Goal: Information Seeking & Learning: Check status

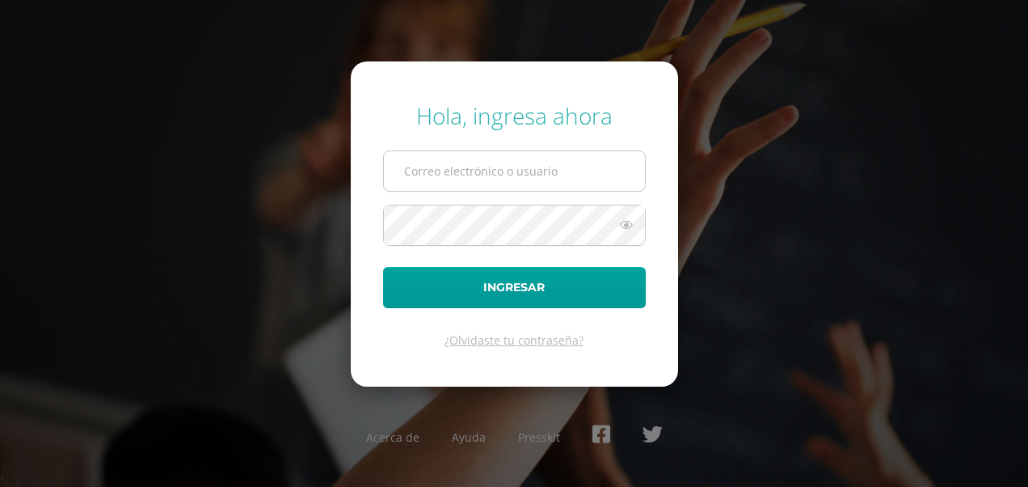
click at [563, 175] on input "text" at bounding box center [514, 171] width 261 height 40
click at [731, 141] on div "Hola, ingresa ahora Ingresar ¿Olvidaste tu contraseña? Acerca de Ayuda Presskit" at bounding box center [514, 243] width 1028 height 312
type input "paolacruz.barrientos@gmail.com"
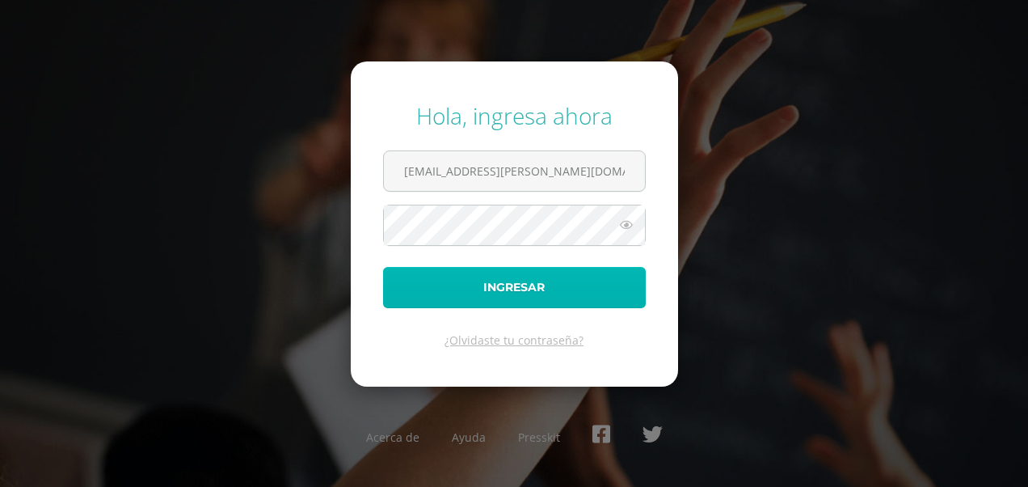
click at [534, 281] on button "Ingresar" at bounding box center [514, 287] width 263 height 41
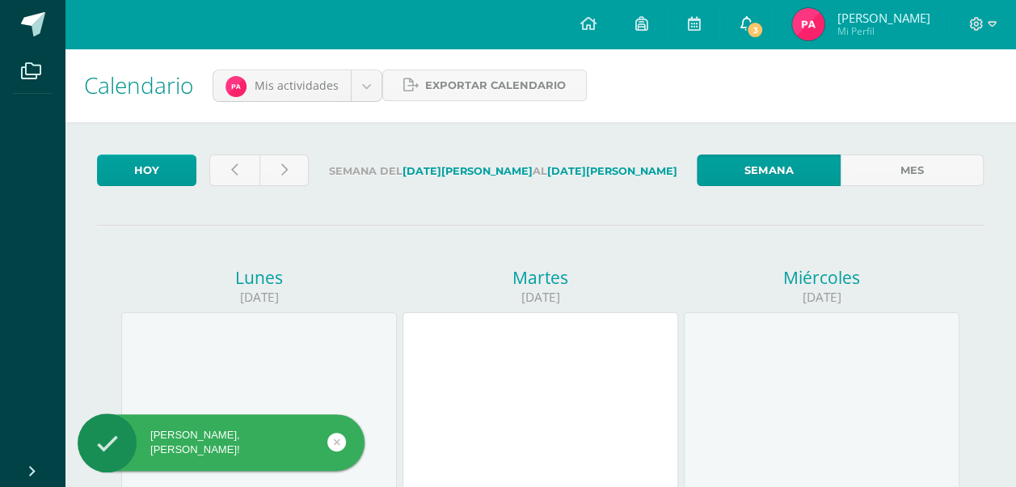
click at [753, 23] on icon at bounding box center [746, 23] width 13 height 15
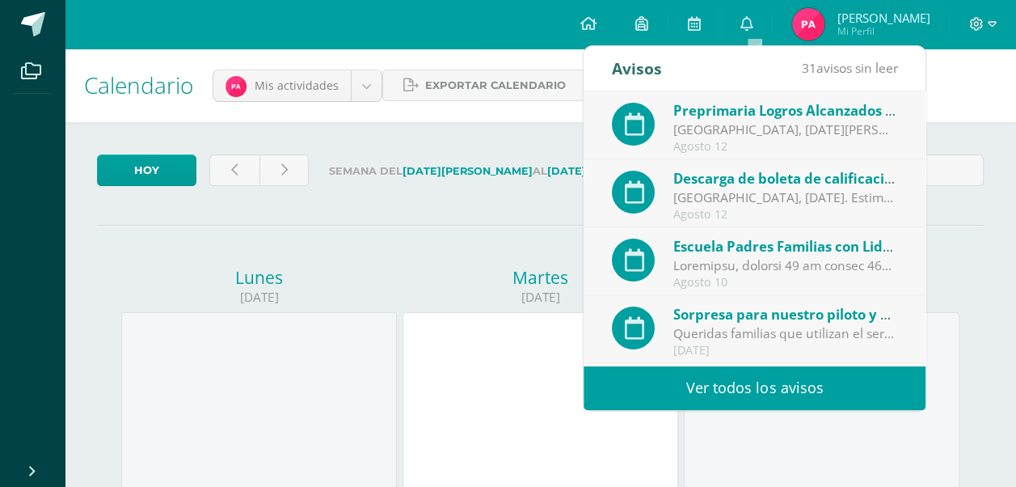
click at [752, 197] on div "[GEOGRAPHIC_DATA], [DATE]. Estimadas familias de preprimaria: ¡Felicitaciones p…" at bounding box center [785, 197] width 225 height 19
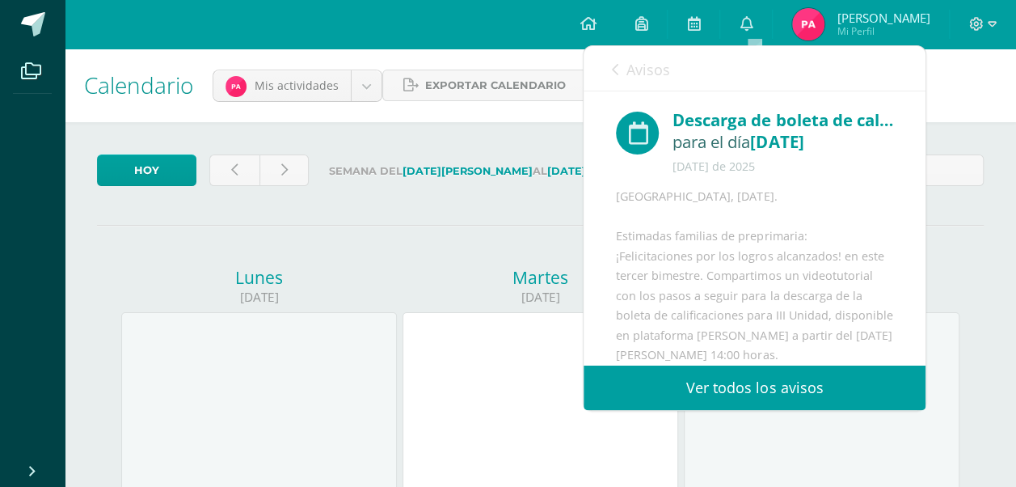
scroll to position [154, 0]
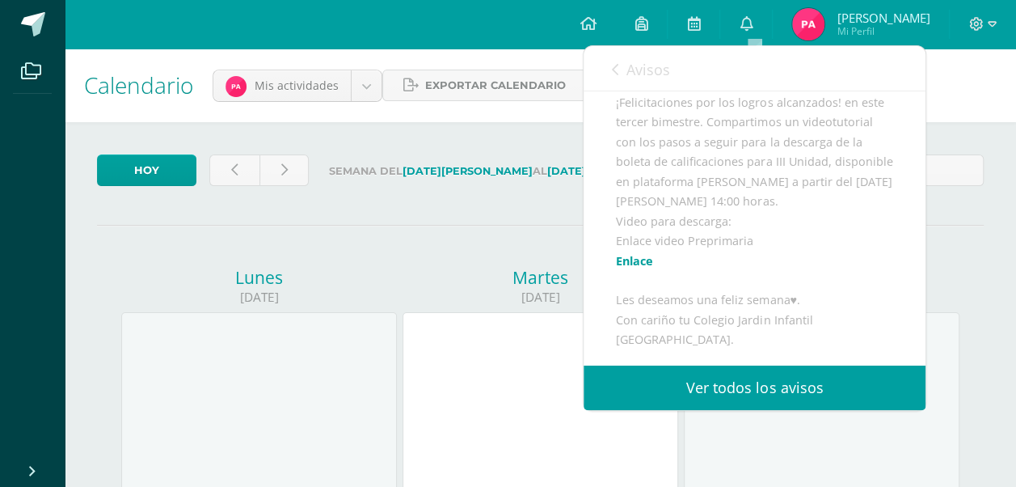
click at [753, 385] on link "Ver todos los avisos" at bounding box center [755, 387] width 342 height 44
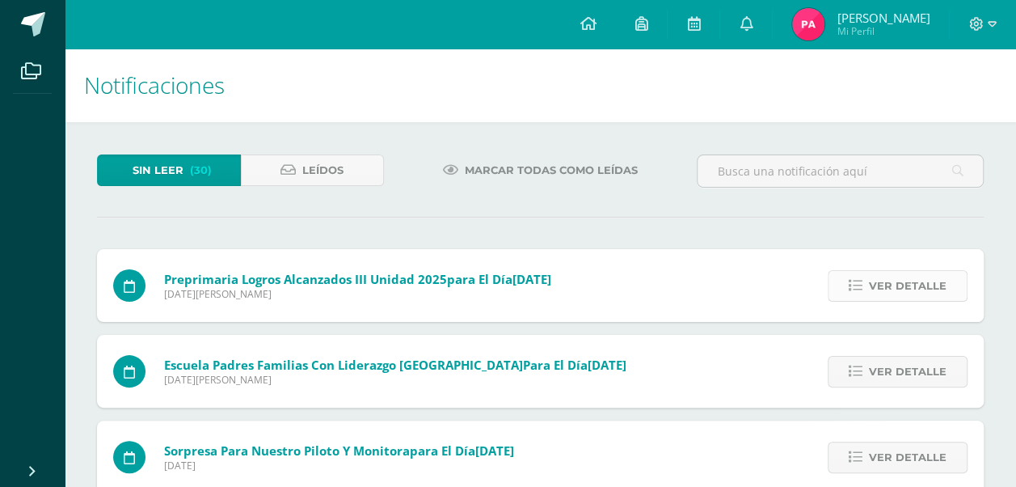
click at [927, 282] on span "Ver detalle" at bounding box center [908, 286] width 78 height 30
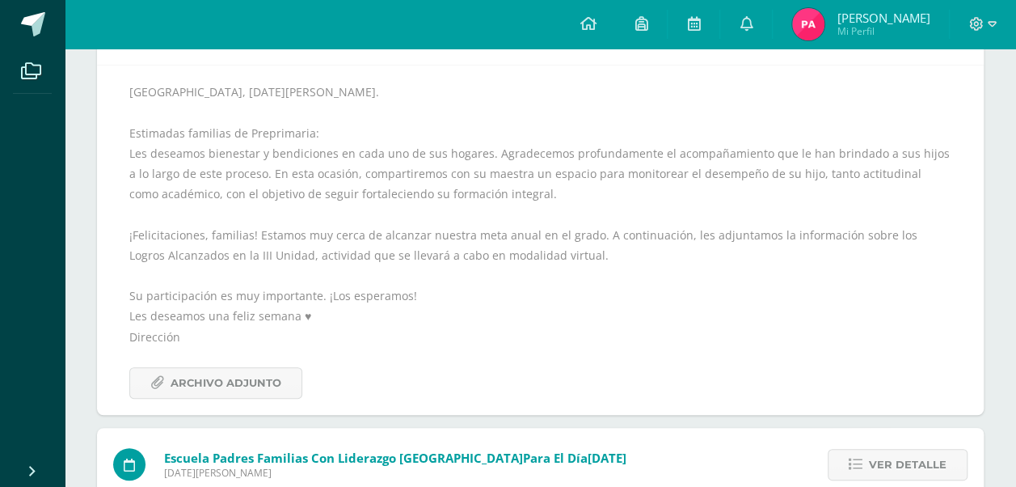
scroll to position [259, 0]
click at [267, 371] on span "Archivo Adjunto" at bounding box center [226, 381] width 111 height 30
click at [760, 19] on link at bounding box center [746, 24] width 52 height 49
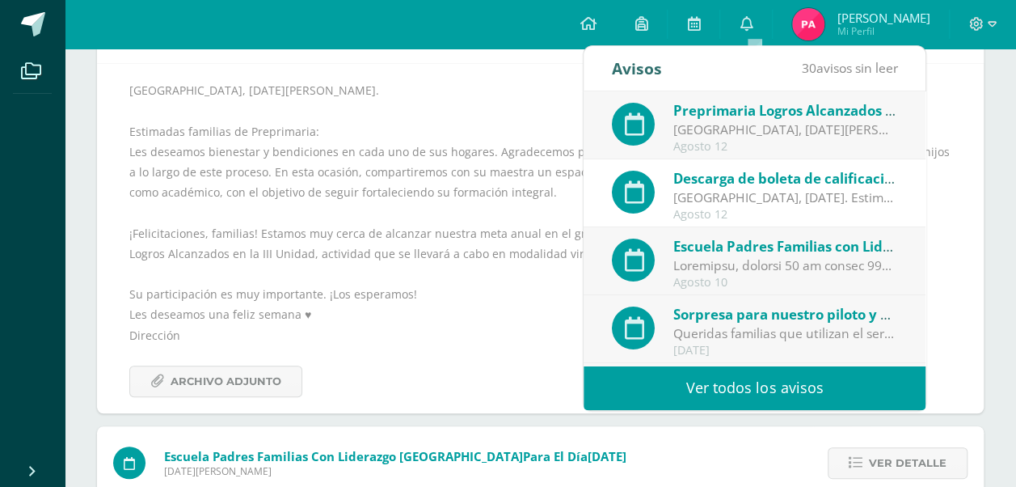
click at [747, 191] on div "[GEOGRAPHIC_DATA], [DATE]. Estimadas familias de preprimaria: ¡Felicitaciones p…" at bounding box center [785, 197] width 225 height 19
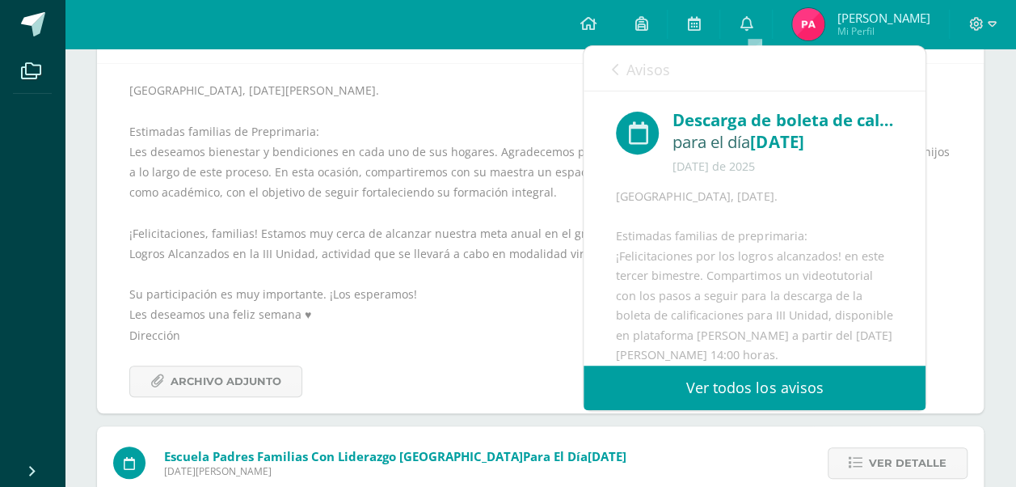
scroll to position [154, 0]
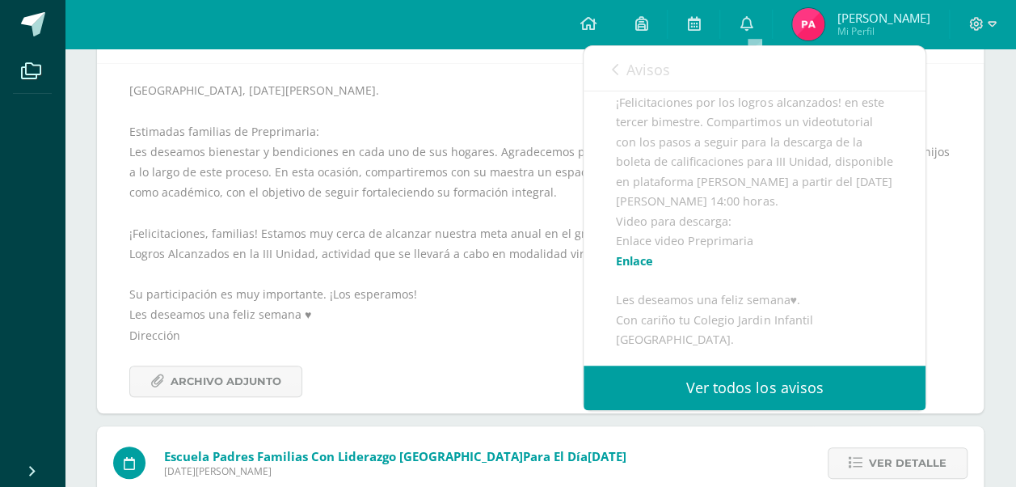
click at [632, 263] on link "Enlace" at bounding box center [634, 260] width 37 height 15
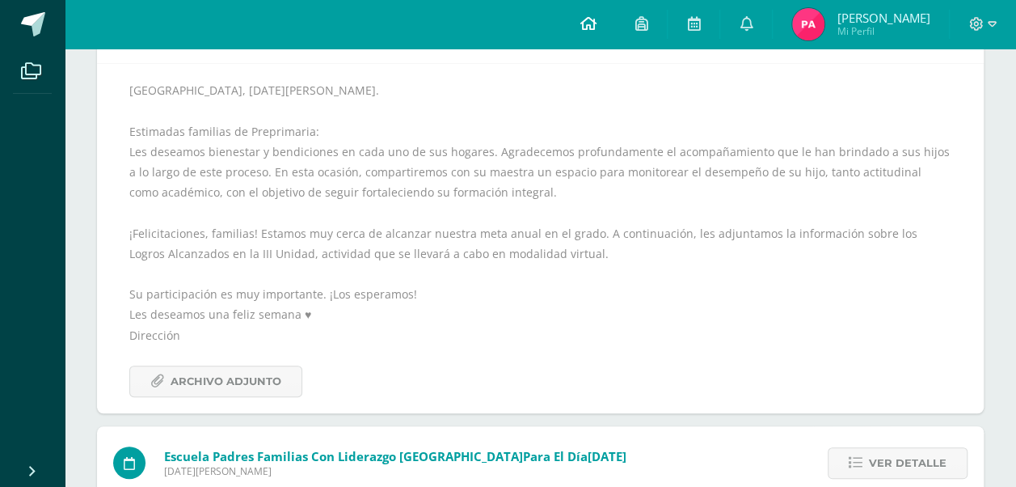
click at [596, 29] on icon at bounding box center [588, 23] width 16 height 15
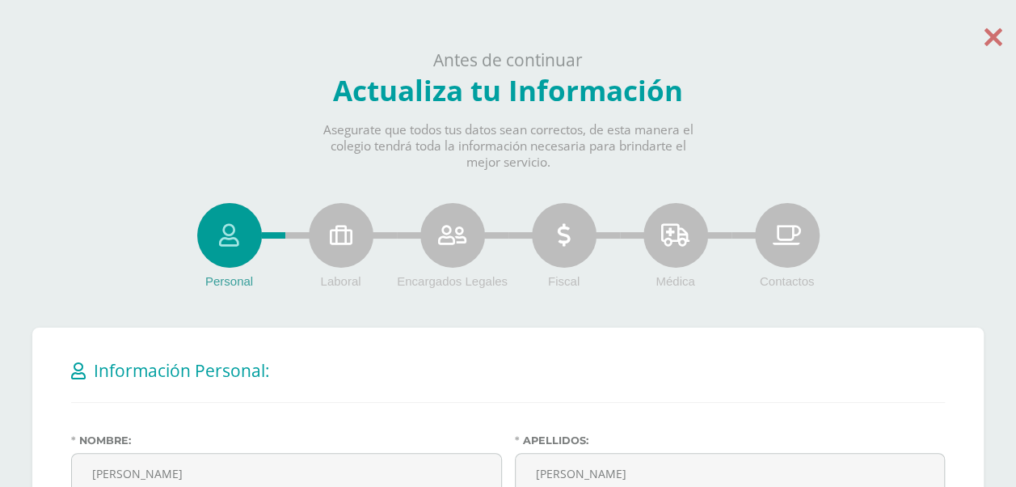
click at [990, 40] on icon at bounding box center [994, 37] width 18 height 28
click at [996, 28] on icon at bounding box center [994, 37] width 18 height 28
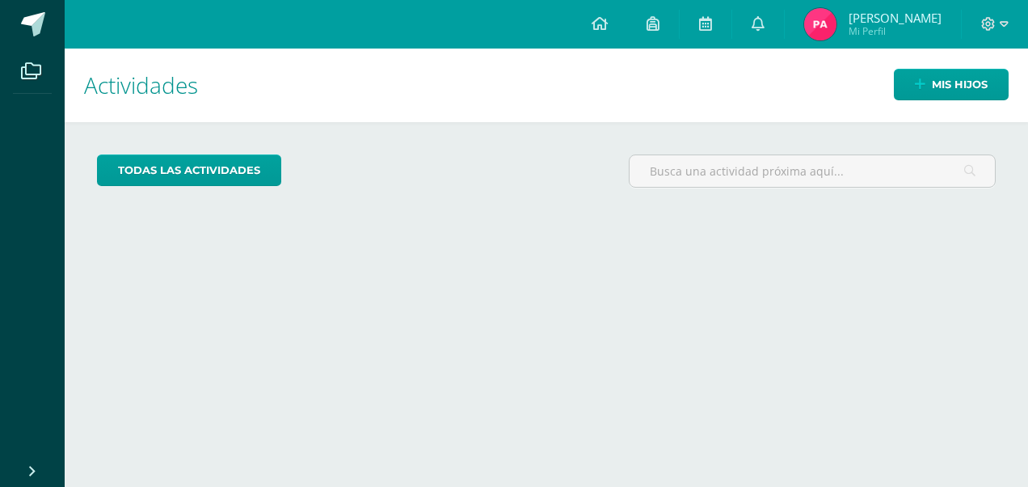
click at [924, 15] on span "[PERSON_NAME]" at bounding box center [895, 18] width 93 height 16
click at [932, 79] on span "Mis hijos" at bounding box center [960, 85] width 56 height 30
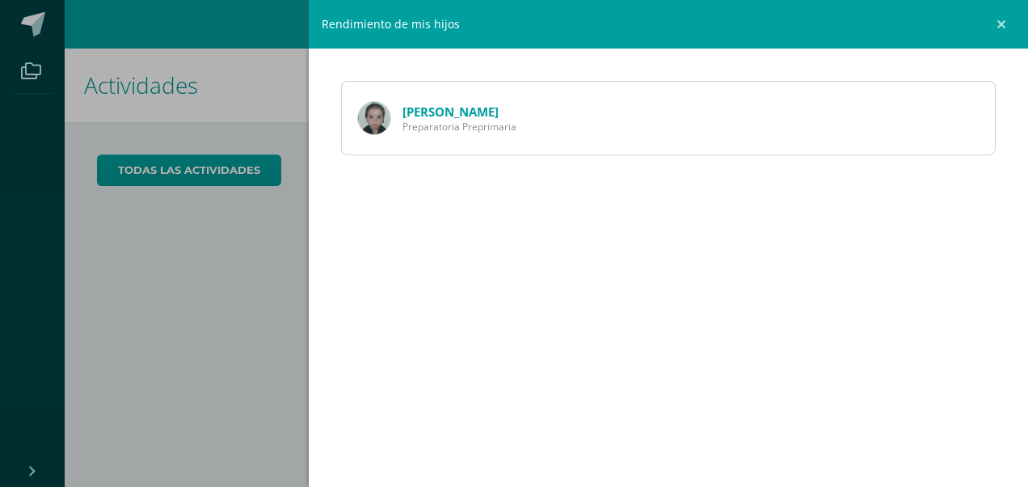
click at [475, 108] on link "[PERSON_NAME]" at bounding box center [451, 111] width 96 height 16
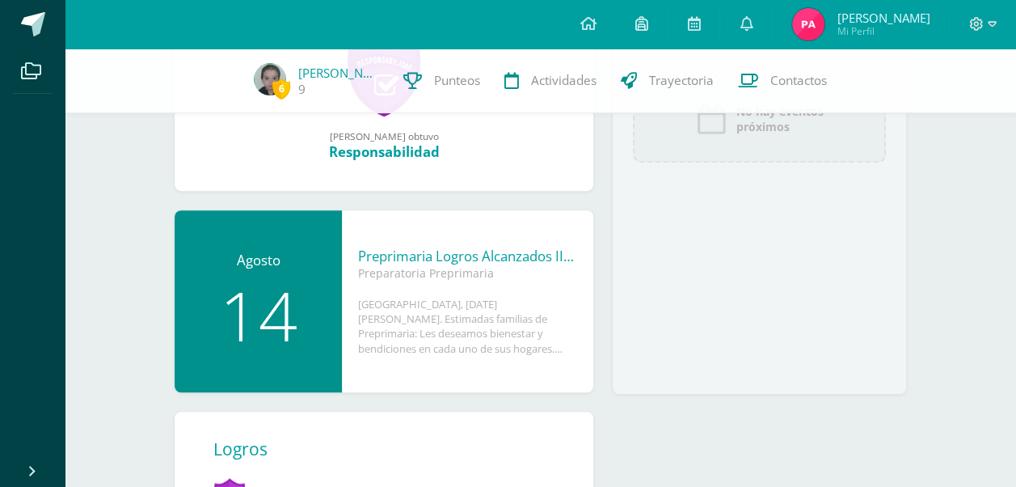
scroll to position [291, 0]
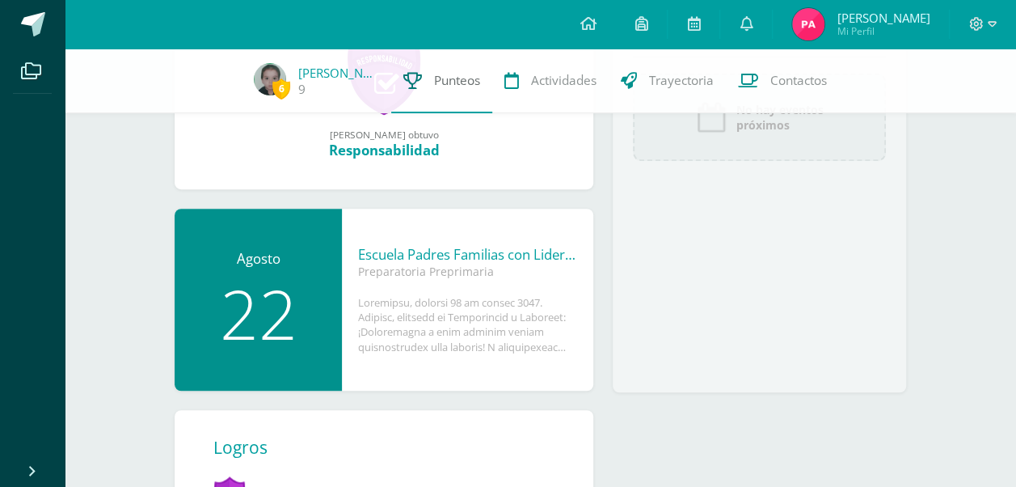
click at [447, 78] on span "Punteos" at bounding box center [457, 80] width 46 height 17
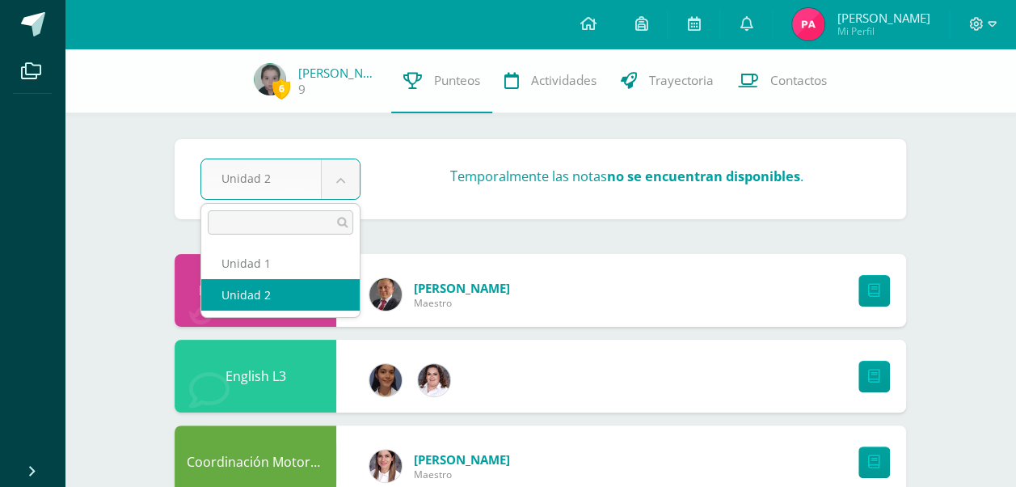
click at [344, 177] on body "Archivos Cerrar panel Configuración Cerrar sesión [PERSON_NAME] Mi Perfil Aviso…" at bounding box center [508, 479] width 1016 height 959
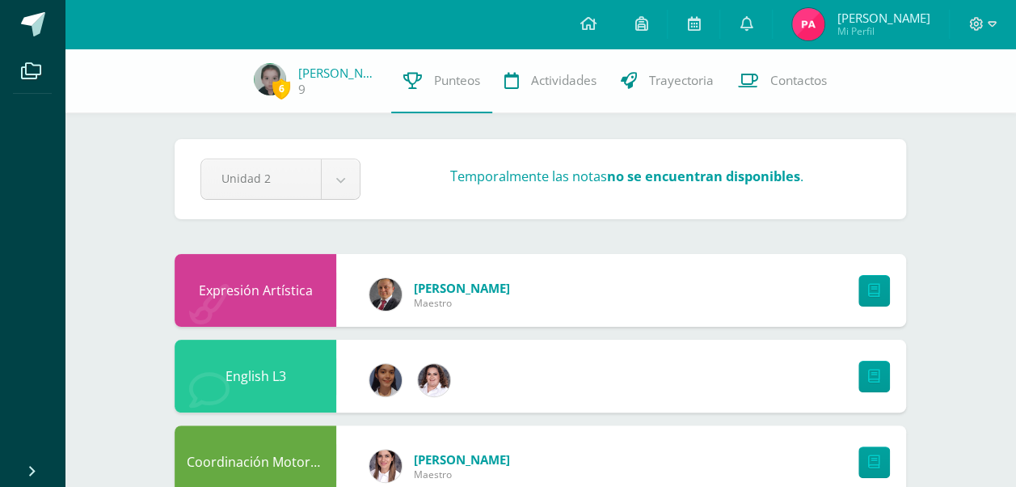
click at [424, 223] on body "Archivos Cerrar panel Configuración Cerrar sesión [PERSON_NAME] Mi Perfil Aviso…" at bounding box center [508, 479] width 1016 height 959
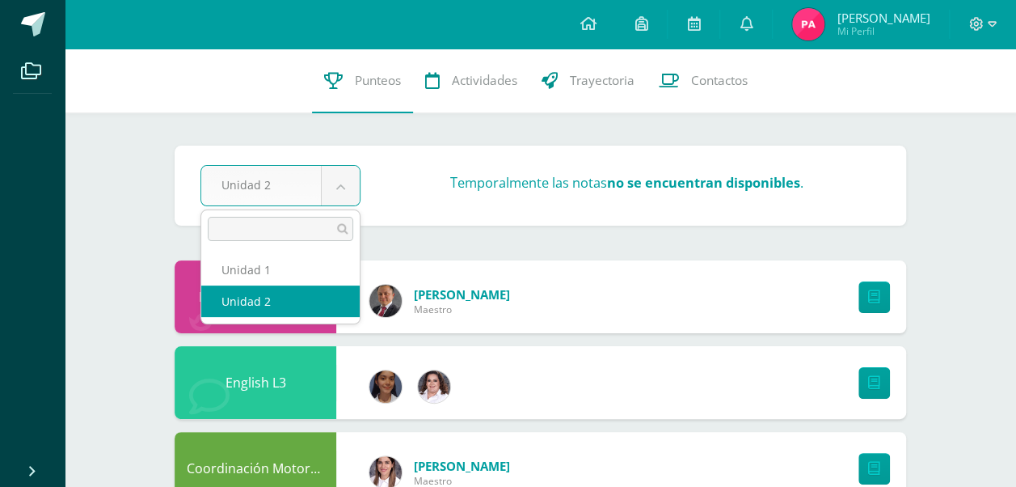
click at [344, 181] on body "Archivos Cerrar panel Configuración Cerrar sesión [PERSON_NAME] Mi Perfil Aviso…" at bounding box center [508, 482] width 1016 height 965
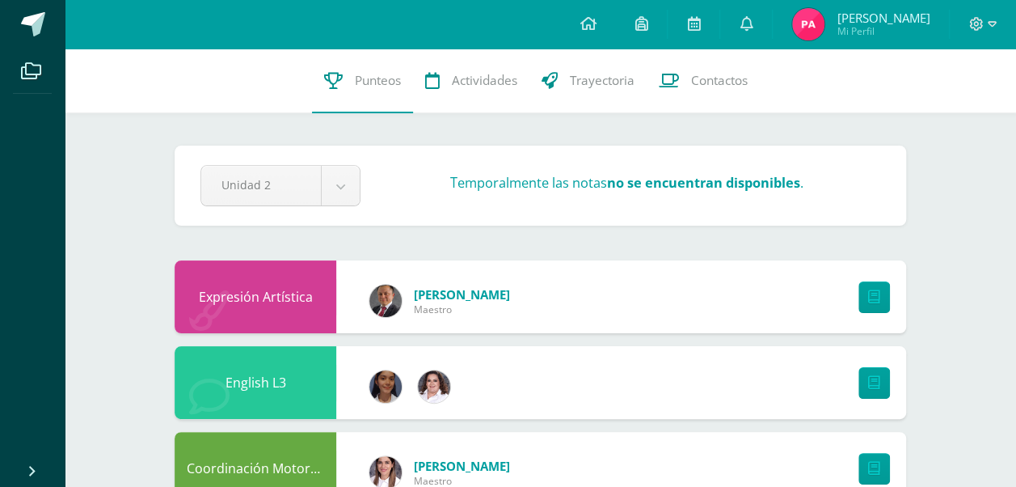
click at [121, 204] on body "Archivos Cerrar panel Configuración Cerrar sesión [PERSON_NAME] Mi Perfil Aviso…" at bounding box center [508, 482] width 1016 height 965
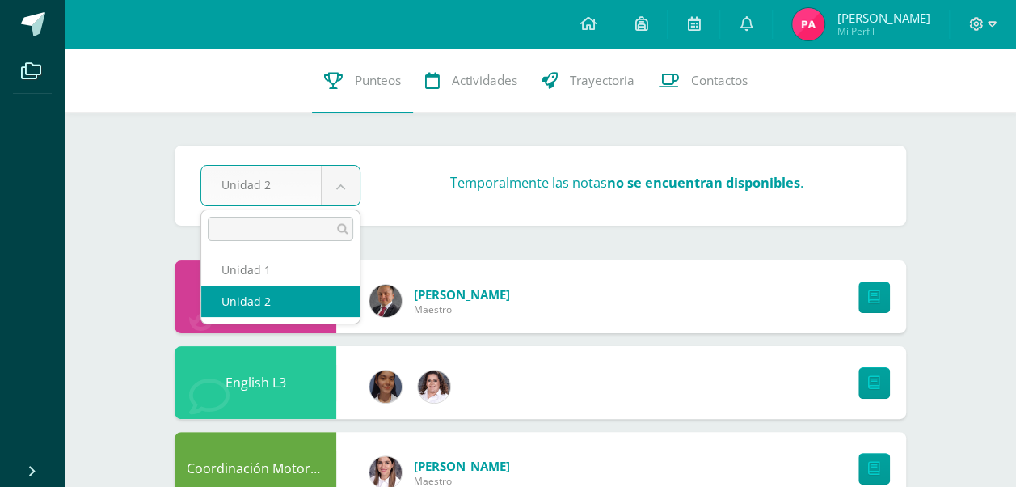
click at [358, 184] on body "Archivos Cerrar panel Configuración Cerrar sesión [PERSON_NAME] Mi Perfil Aviso…" at bounding box center [508, 482] width 1016 height 965
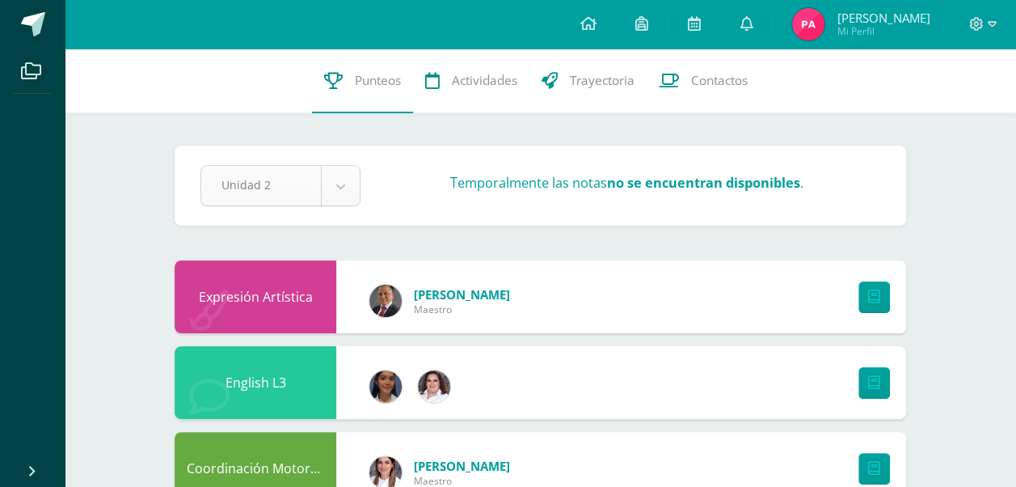
click at [345, 184] on body "Archivos Cerrar panel Configuración Cerrar sesión [PERSON_NAME] Mi Perfil Aviso…" at bounding box center [508, 482] width 1016 height 965
click at [761, 26] on link at bounding box center [746, 24] width 52 height 49
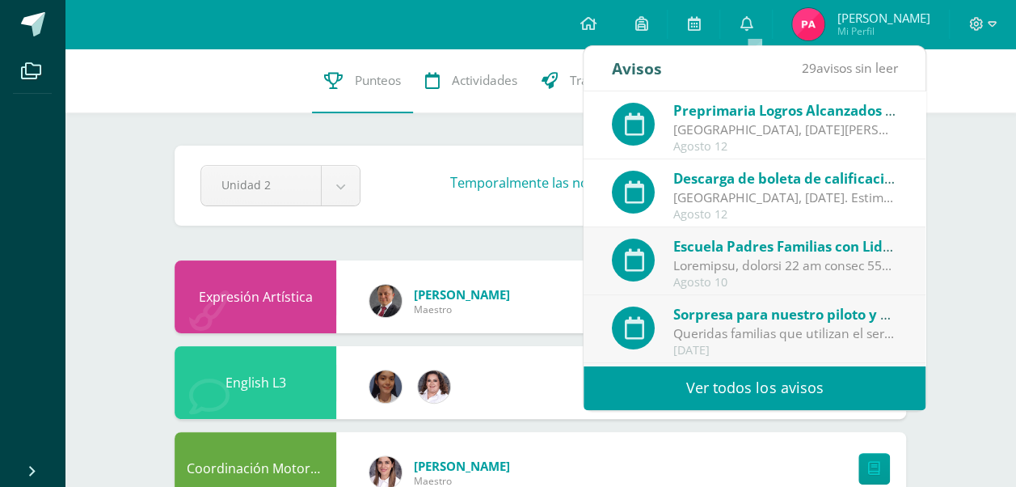
click at [773, 265] on div at bounding box center [785, 265] width 225 height 19
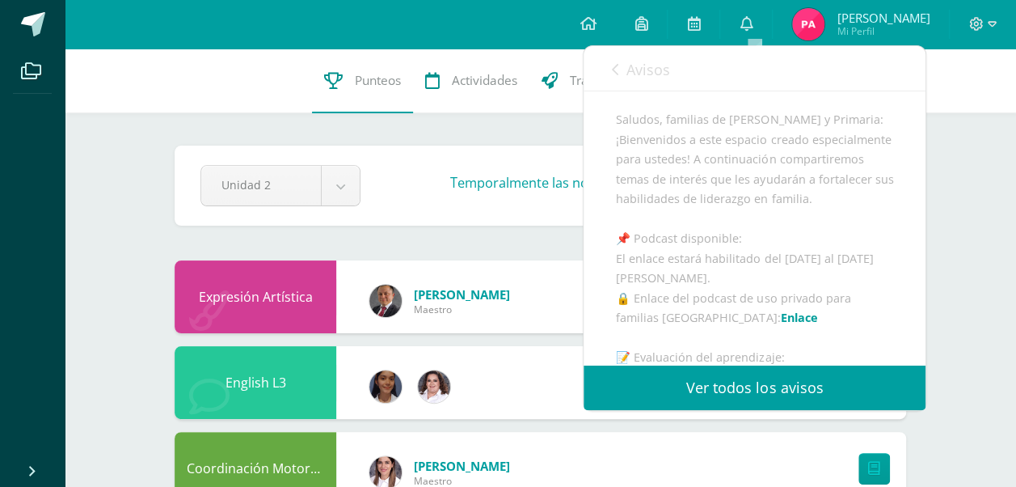
scroll to position [131, 0]
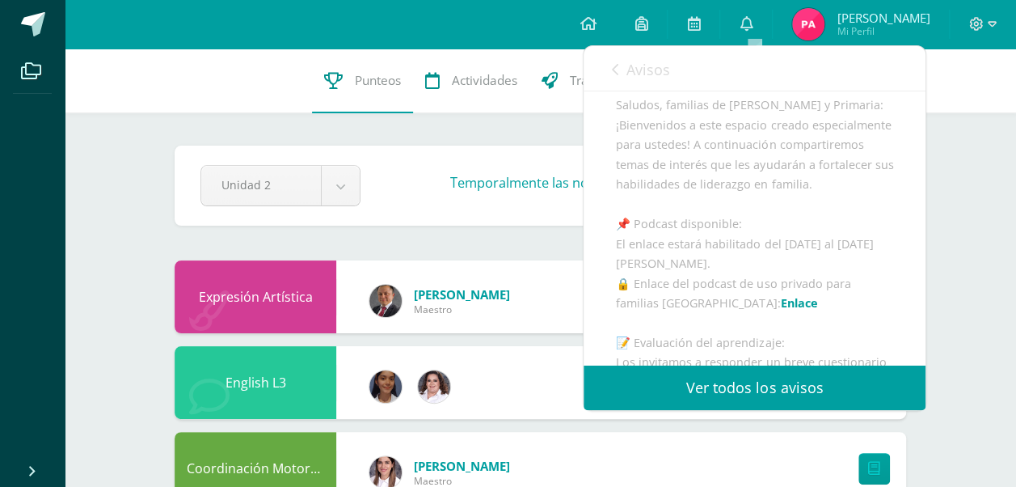
click at [780, 310] on link "Enlace" at bounding box center [798, 302] width 37 height 15
